Goal: Task Accomplishment & Management: Use online tool/utility

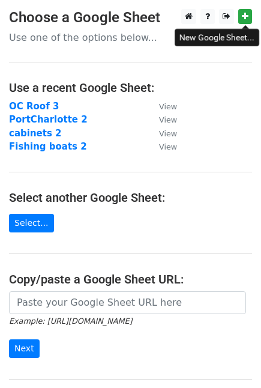
click at [244, 16] on icon at bounding box center [245, 16] width 7 height 8
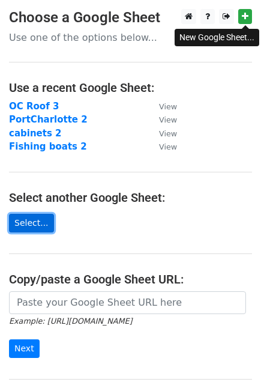
click at [22, 221] on link "Select..." at bounding box center [31, 223] width 45 height 19
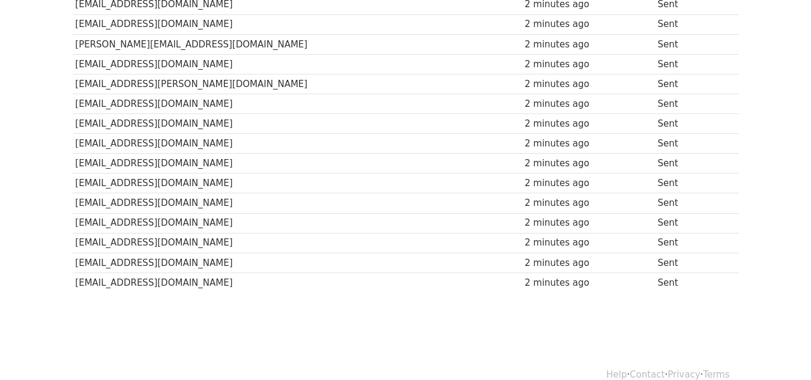
scroll to position [721, 0]
